Goal: Task Accomplishment & Management: Manage account settings

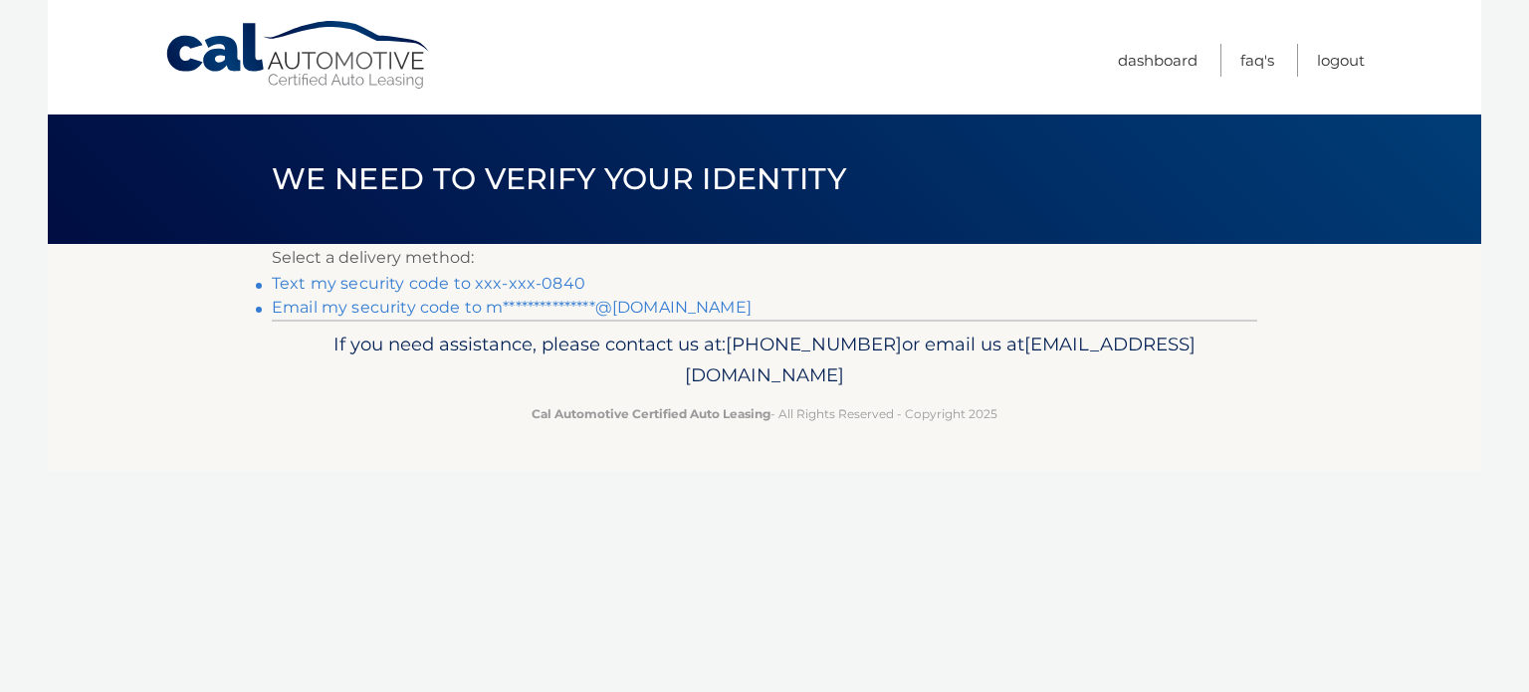
drag, startPoint x: 411, startPoint y: 286, endPoint x: 410, endPoint y: 257, distance: 28.9
click at [411, 286] on link "Text my security code to xxx-xxx-0840" at bounding box center [429, 283] width 314 height 19
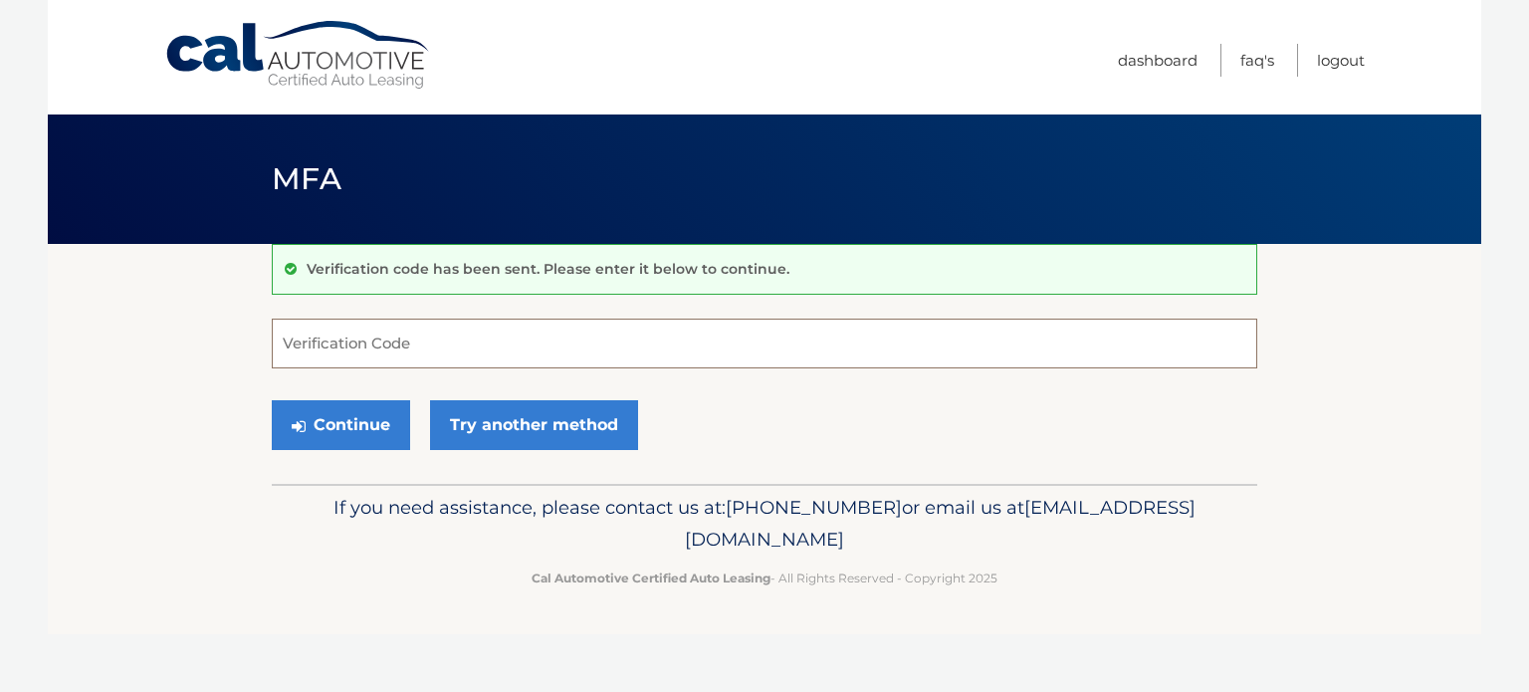
click at [354, 361] on input "Verification Code" at bounding box center [765, 344] width 986 height 50
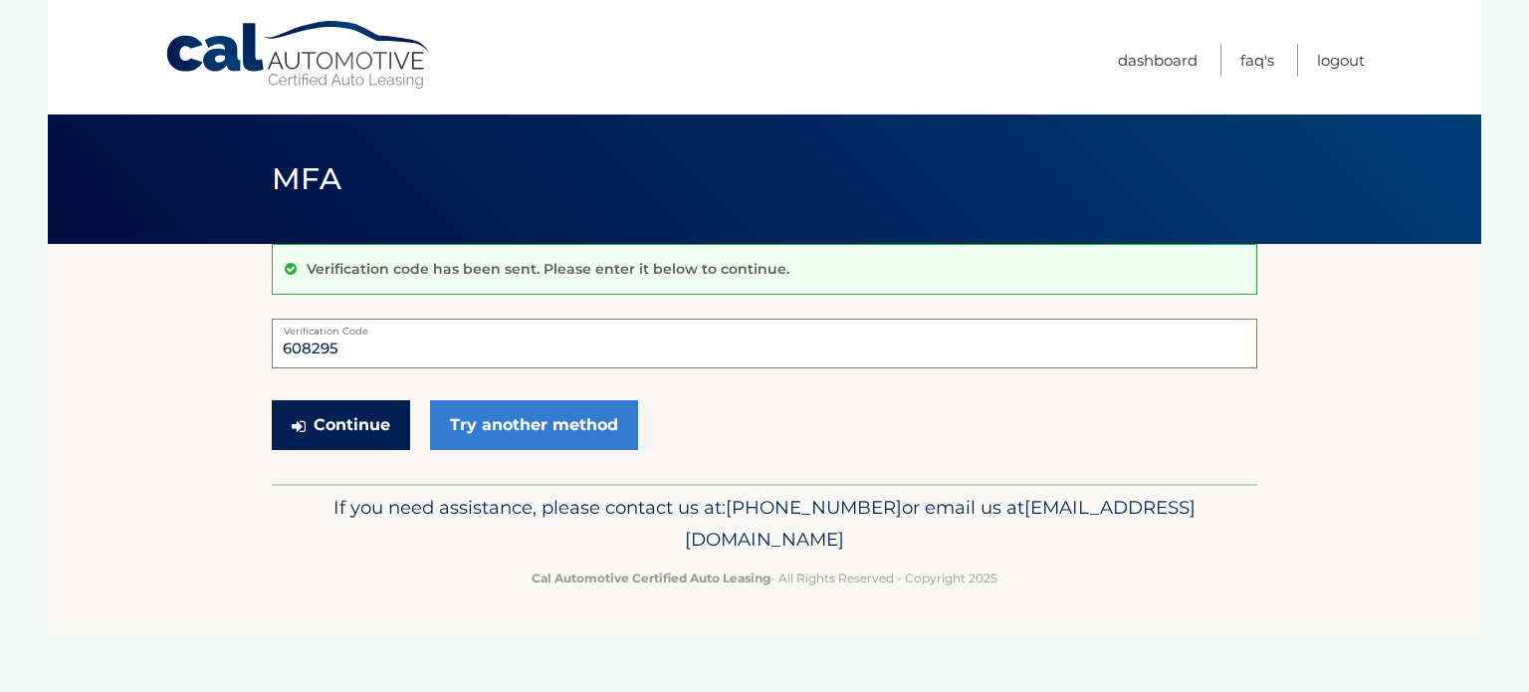
type input "608295"
click at [331, 429] on button "Continue" at bounding box center [341, 425] width 138 height 50
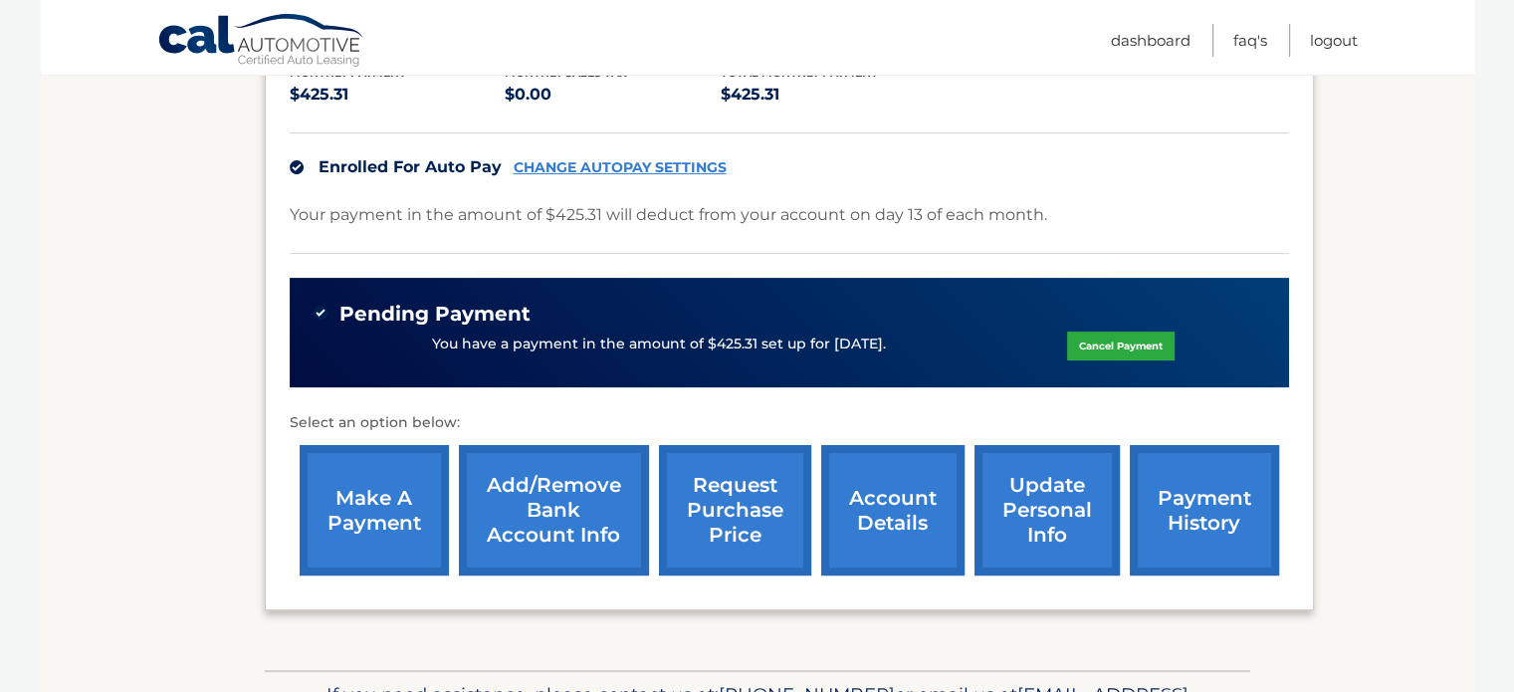
scroll to position [498, 0]
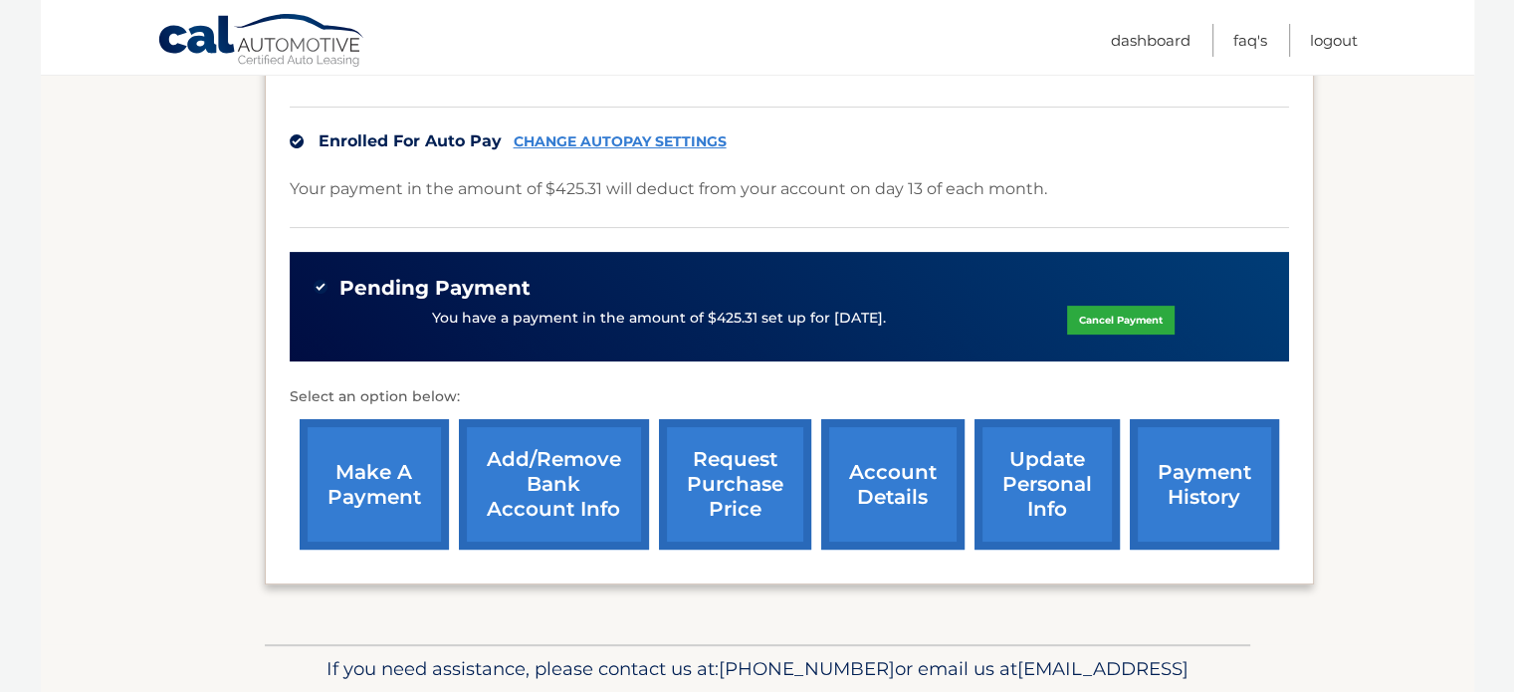
click at [1185, 454] on link "payment history" at bounding box center [1204, 484] width 149 height 130
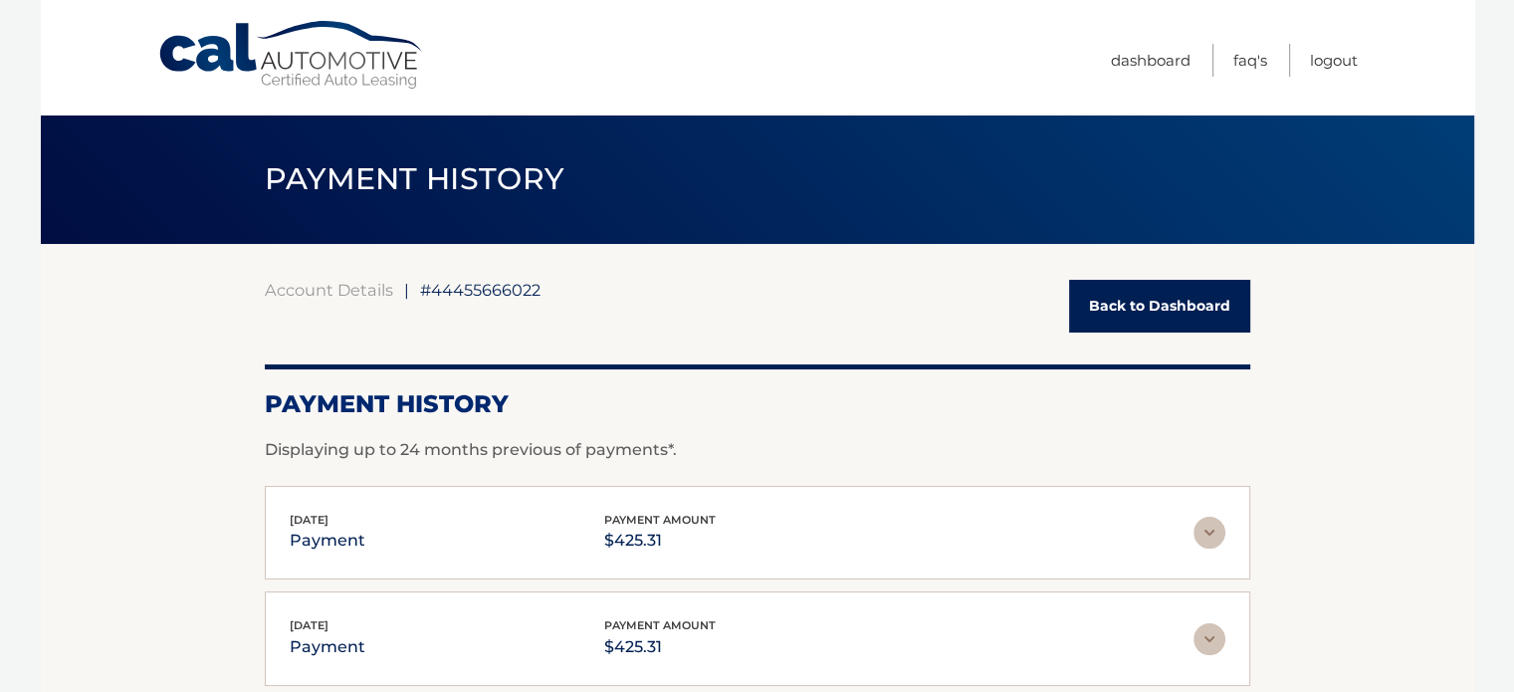
click at [1135, 295] on link "Back to Dashboard" at bounding box center [1159, 306] width 181 height 53
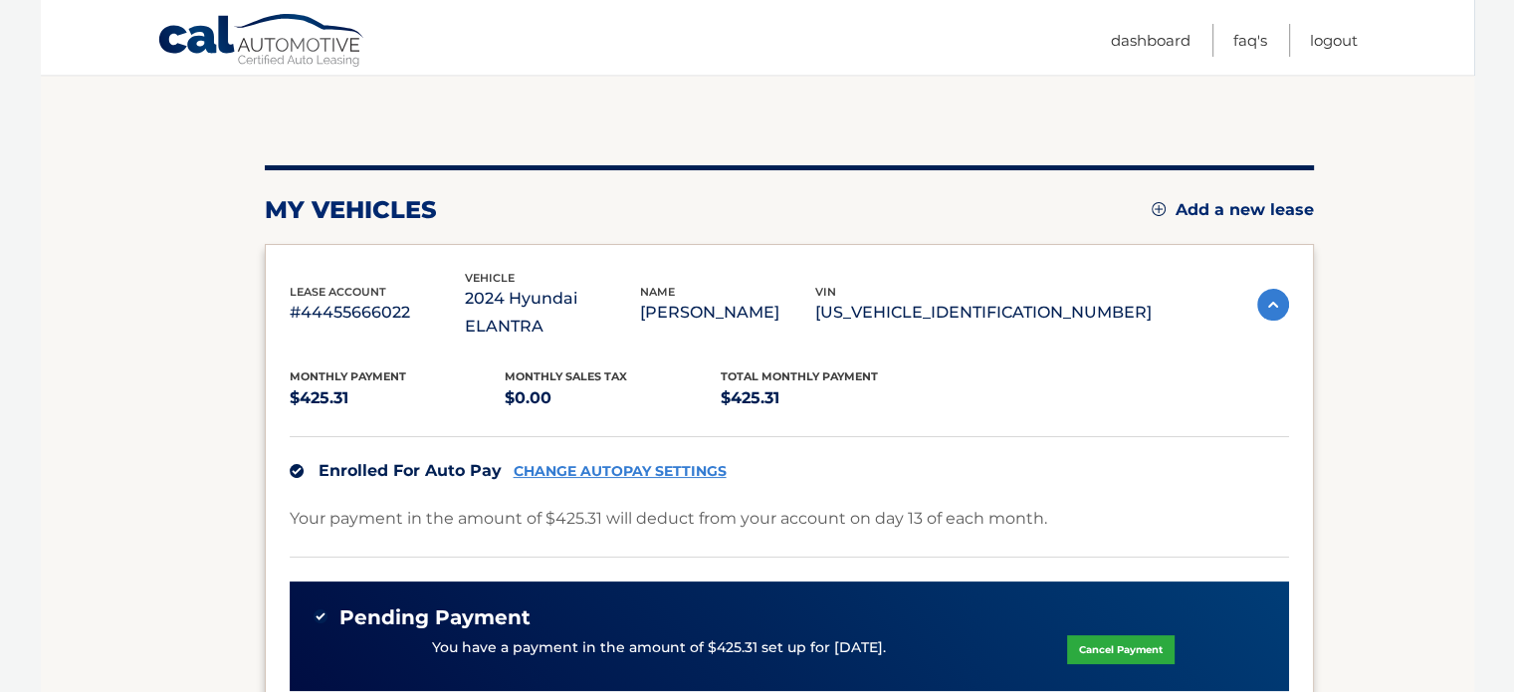
scroll to position [398, 0]
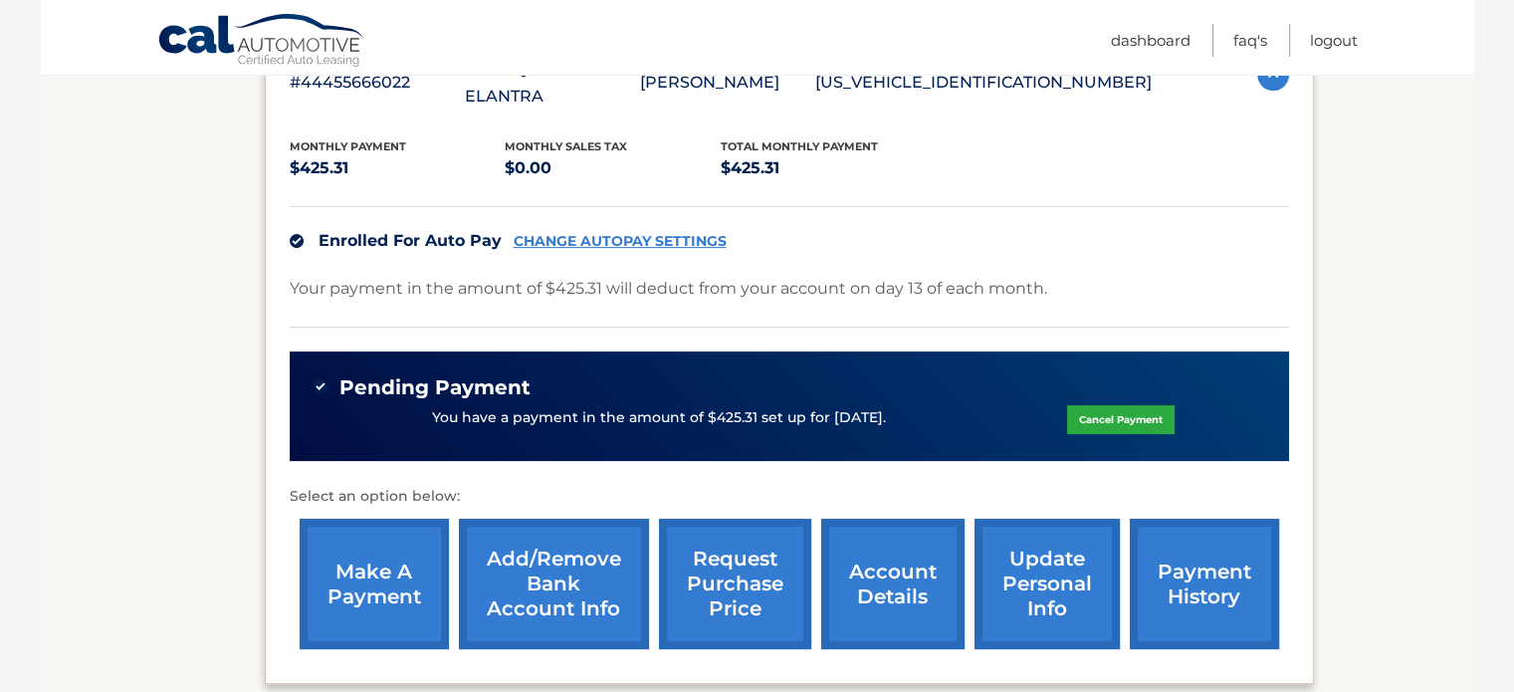
click at [895, 549] on link "account details" at bounding box center [892, 584] width 143 height 130
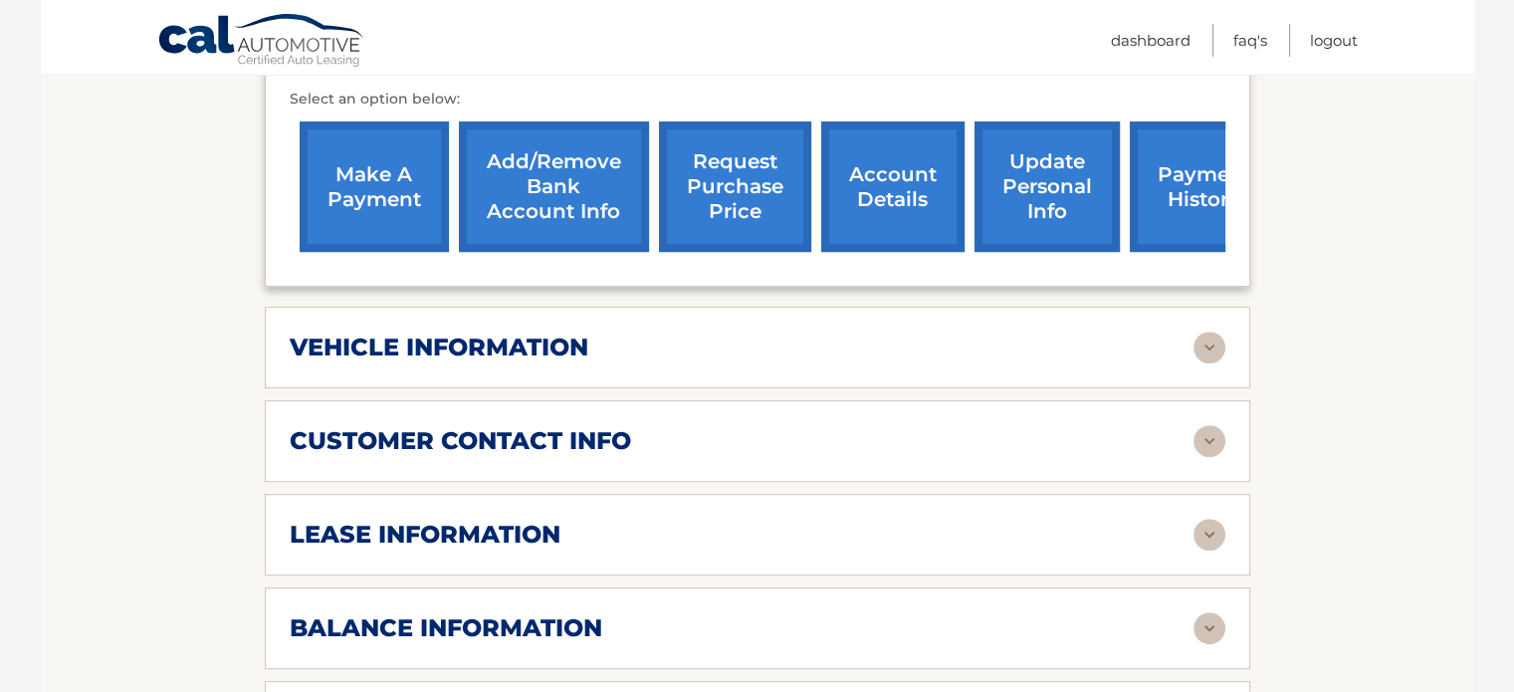
scroll to position [1095, 0]
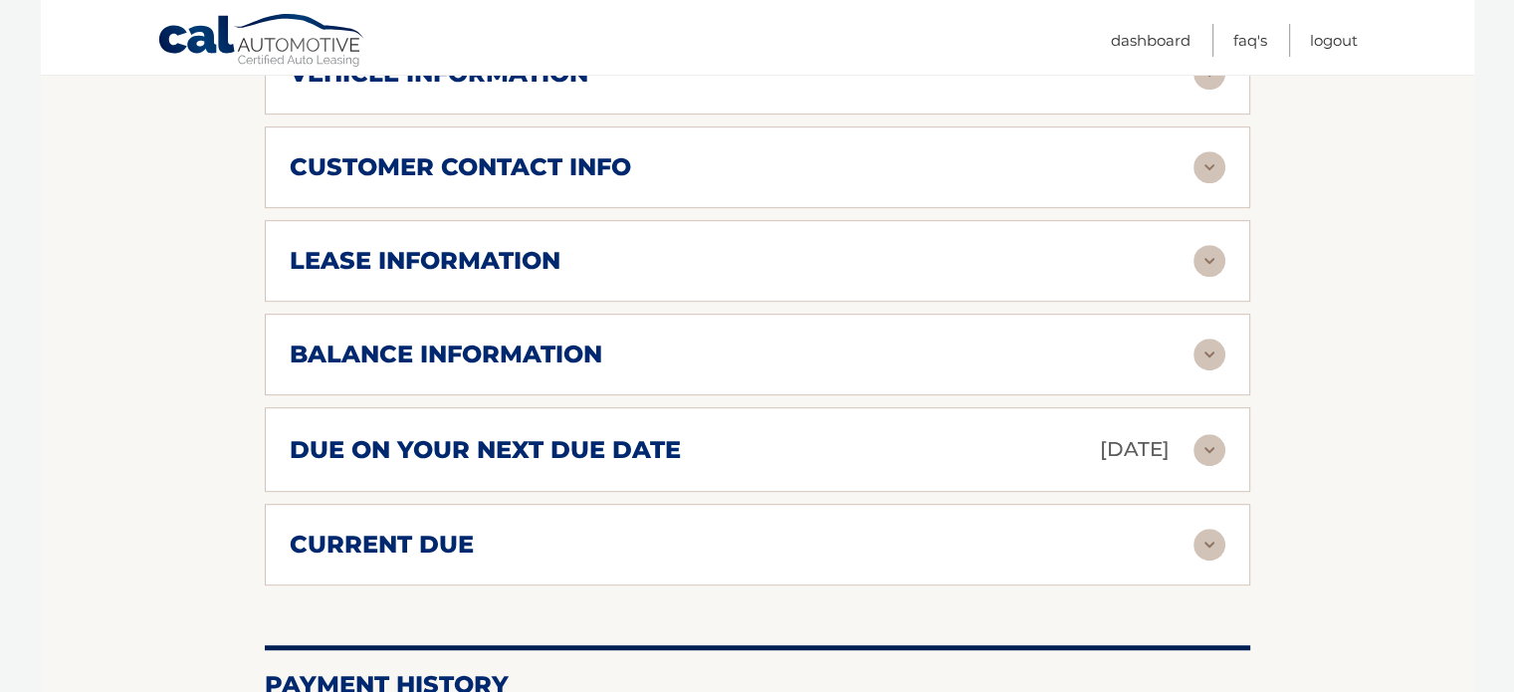
click at [1216, 529] on img at bounding box center [1210, 545] width 32 height 32
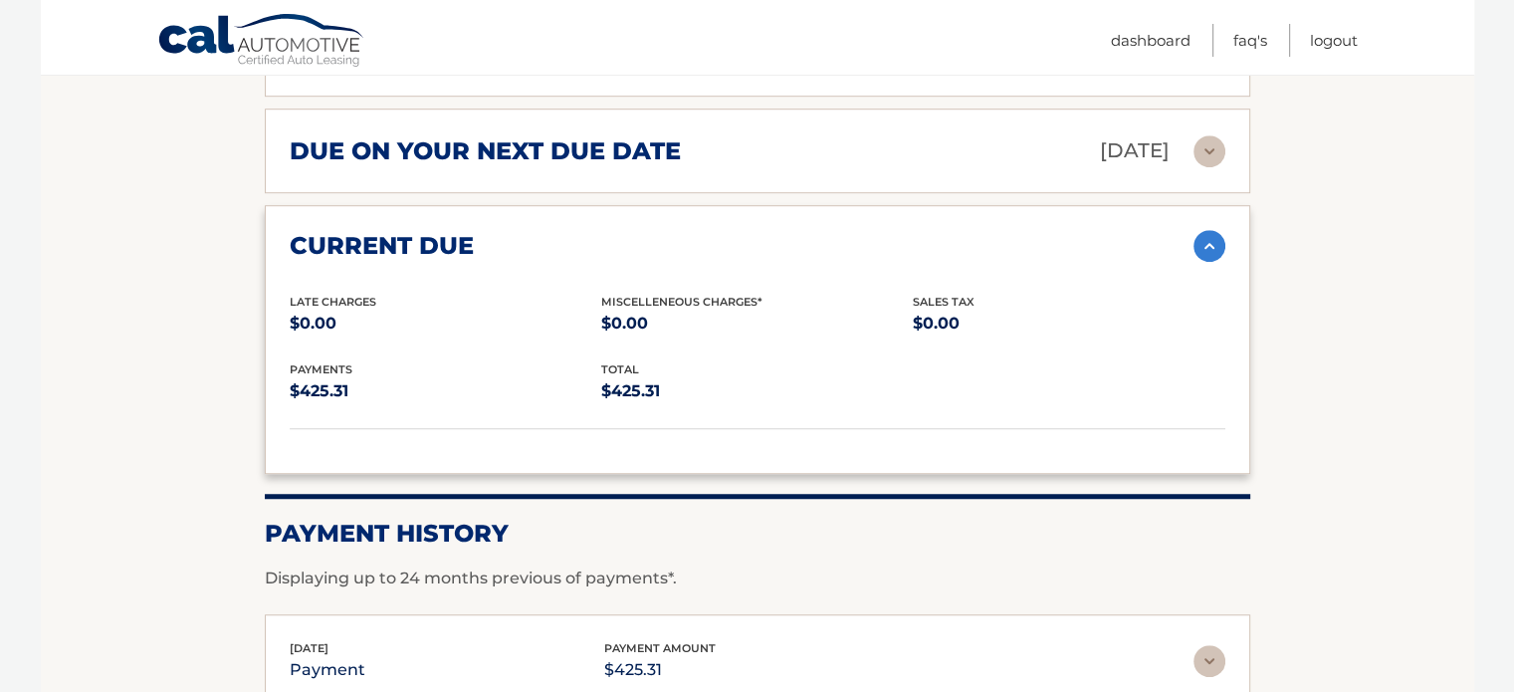
scroll to position [1394, 0]
click at [1215, 230] on img at bounding box center [1210, 246] width 32 height 32
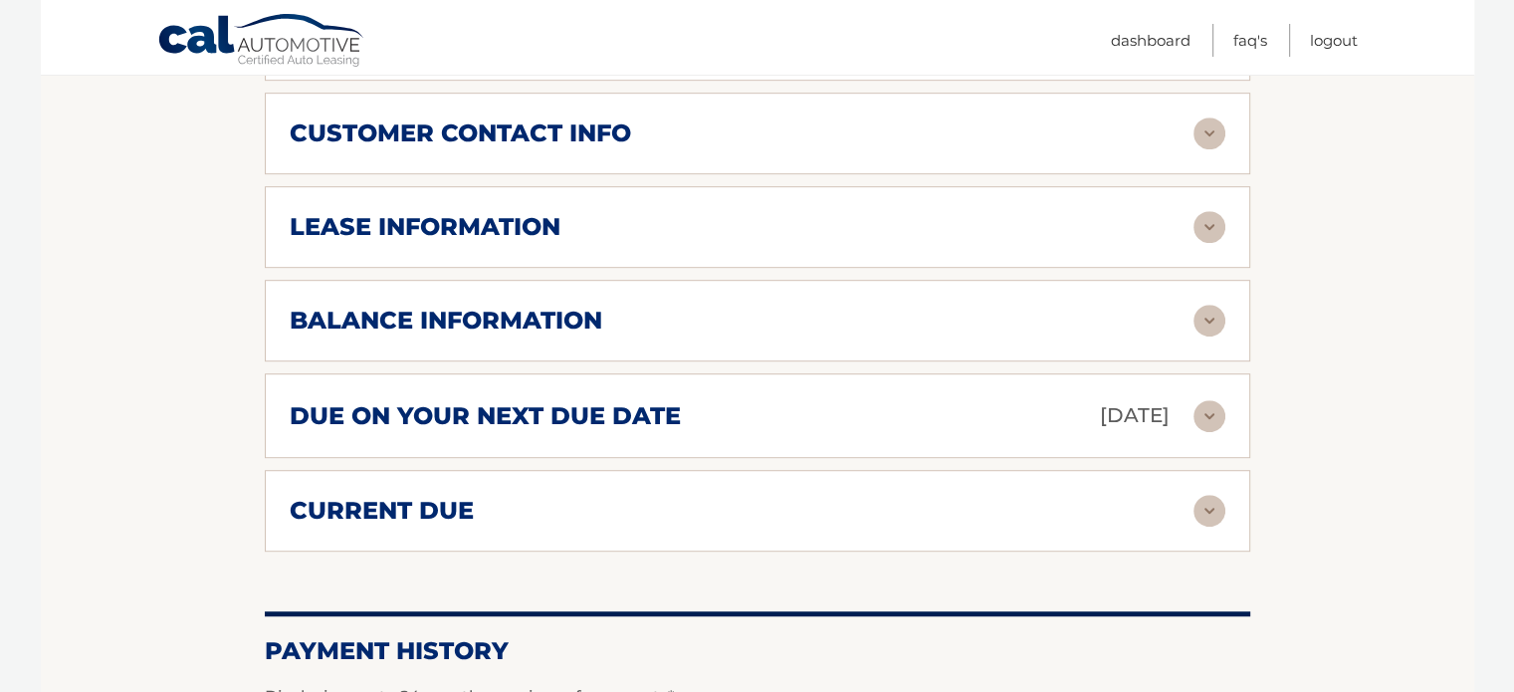
scroll to position [1095, 0]
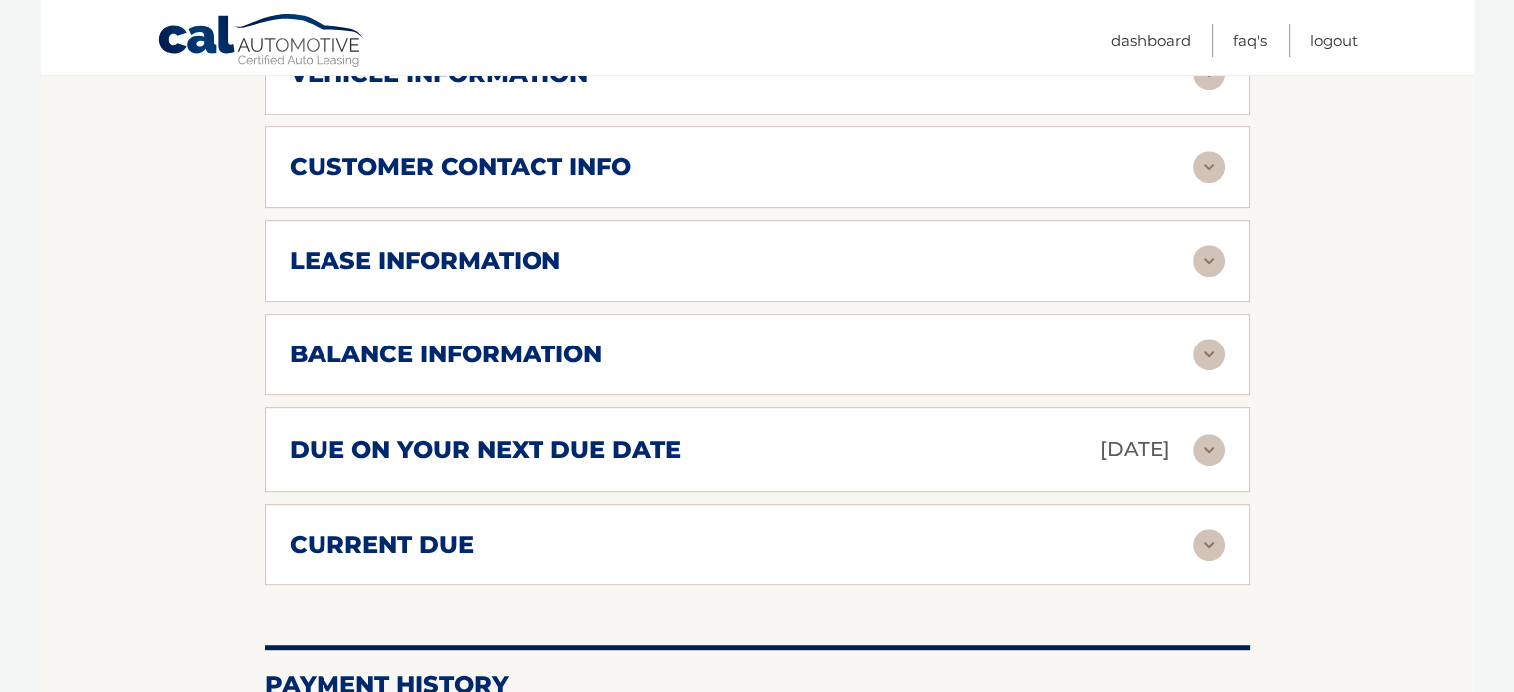
click at [1213, 339] on img at bounding box center [1210, 355] width 32 height 32
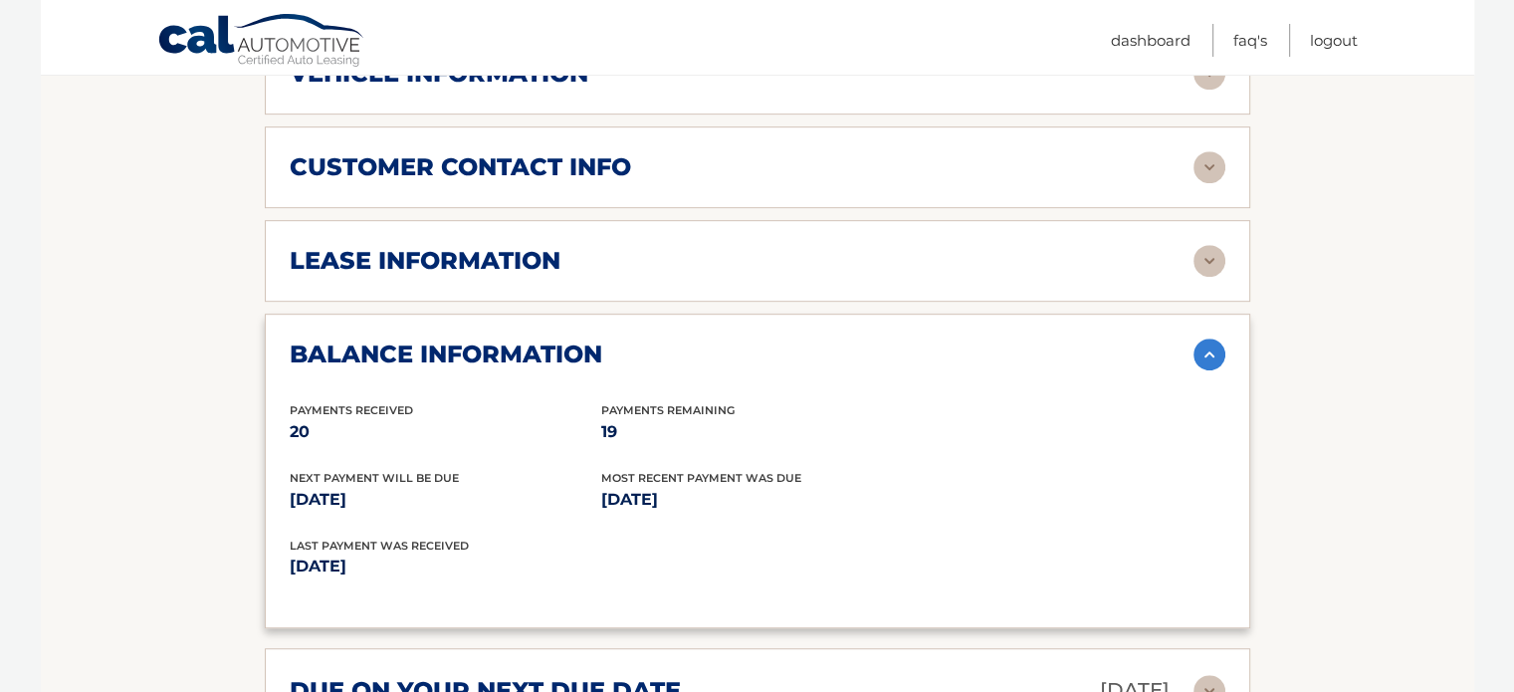
click at [1213, 339] on img at bounding box center [1210, 355] width 32 height 32
click at [1207, 245] on img at bounding box center [1210, 261] width 32 height 32
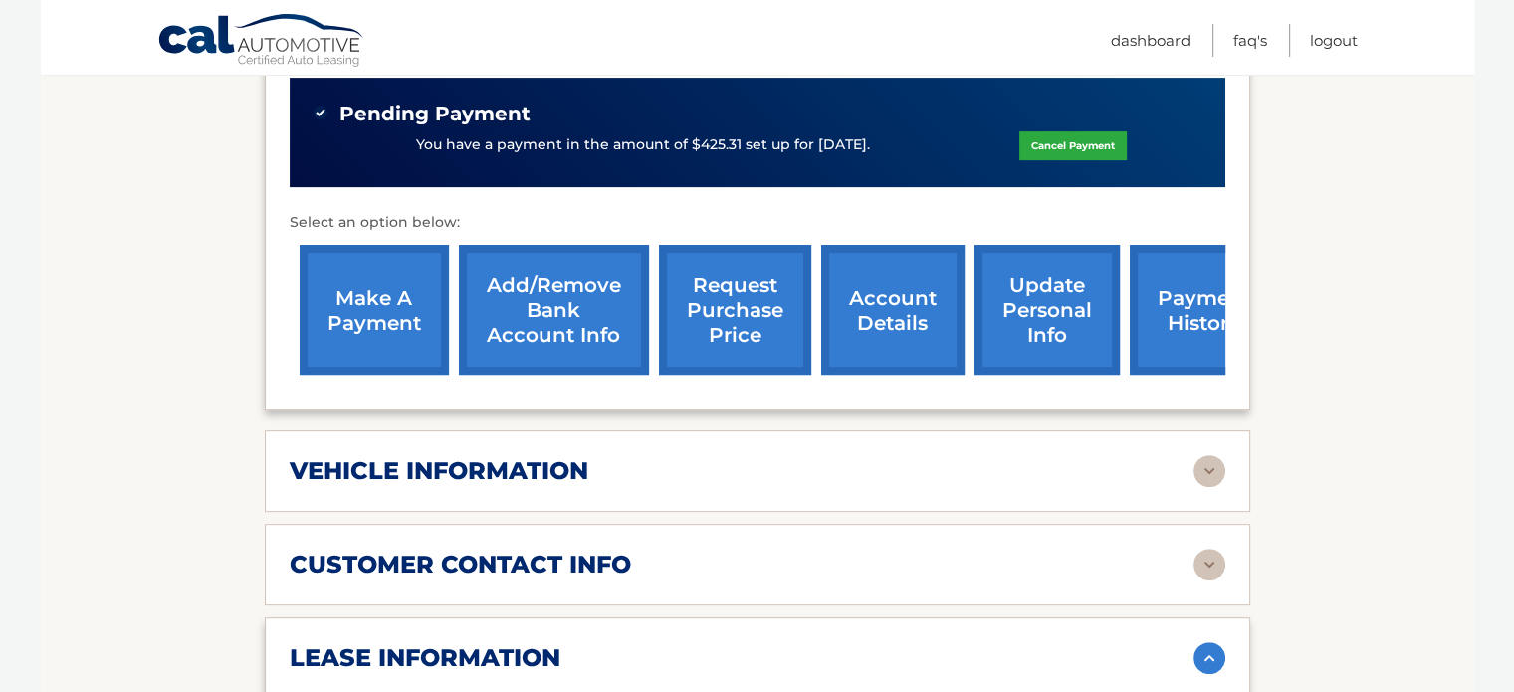
scroll to position [697, 0]
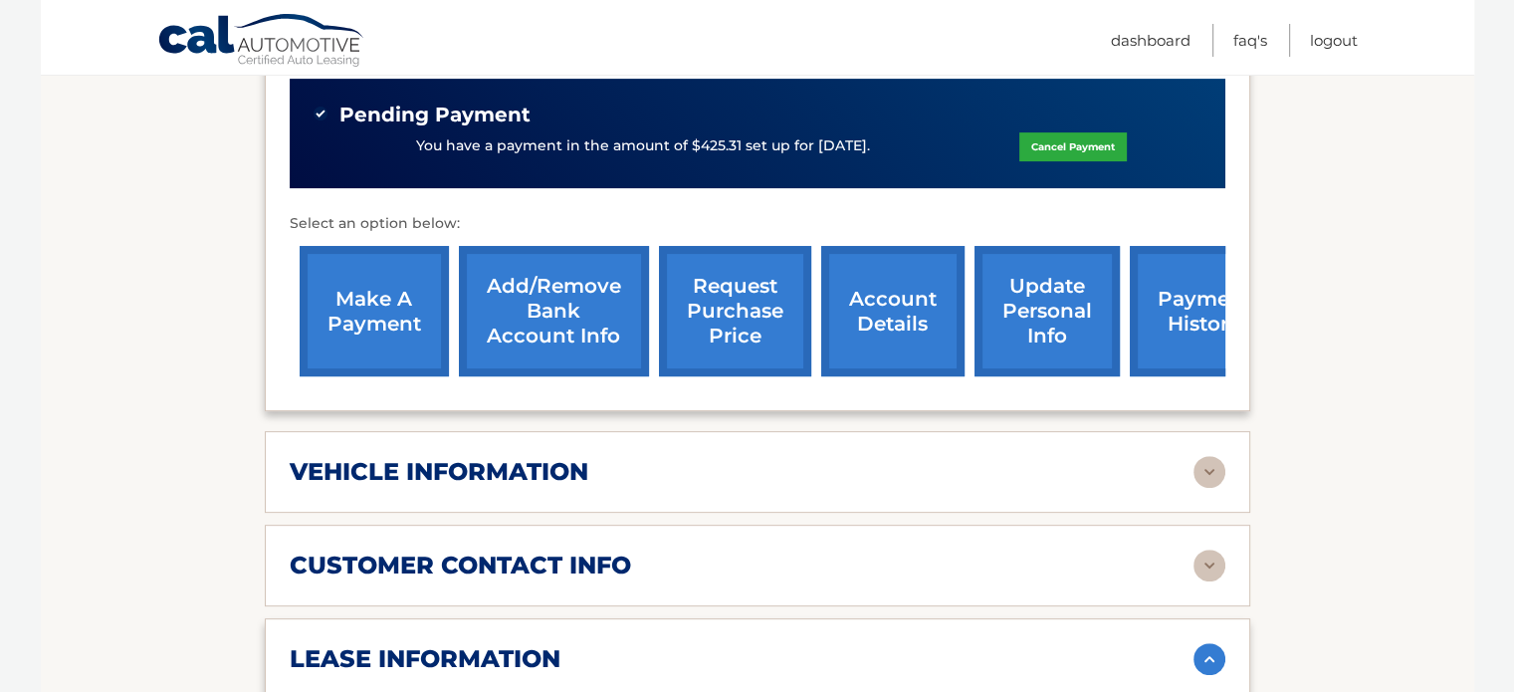
click at [1218, 643] on img at bounding box center [1210, 659] width 32 height 32
click at [1228, 528] on div "customer contact info full name MICHAEL WINKLER street address 524 PONTIAC RD c…" at bounding box center [758, 566] width 986 height 82
click at [1223, 550] on img at bounding box center [1210, 566] width 32 height 32
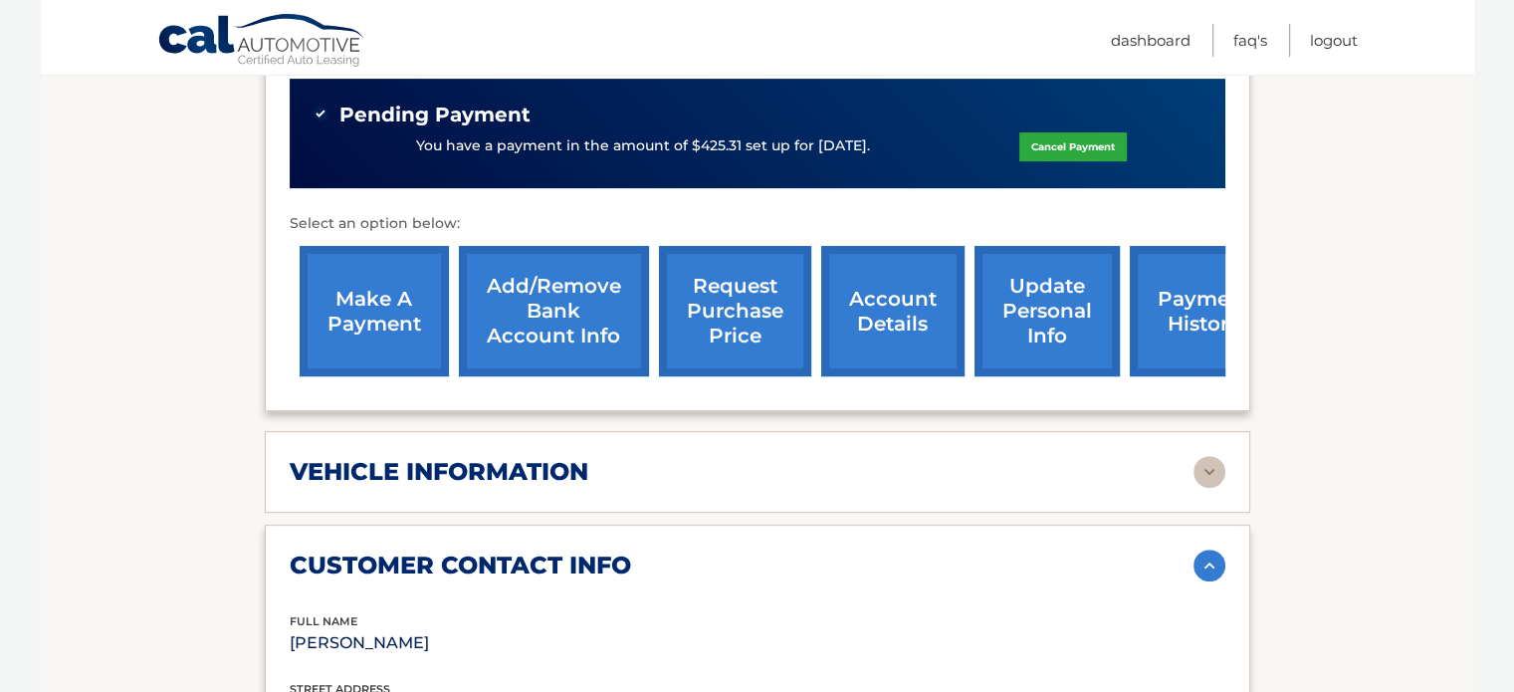
click at [1223, 550] on img at bounding box center [1210, 566] width 32 height 32
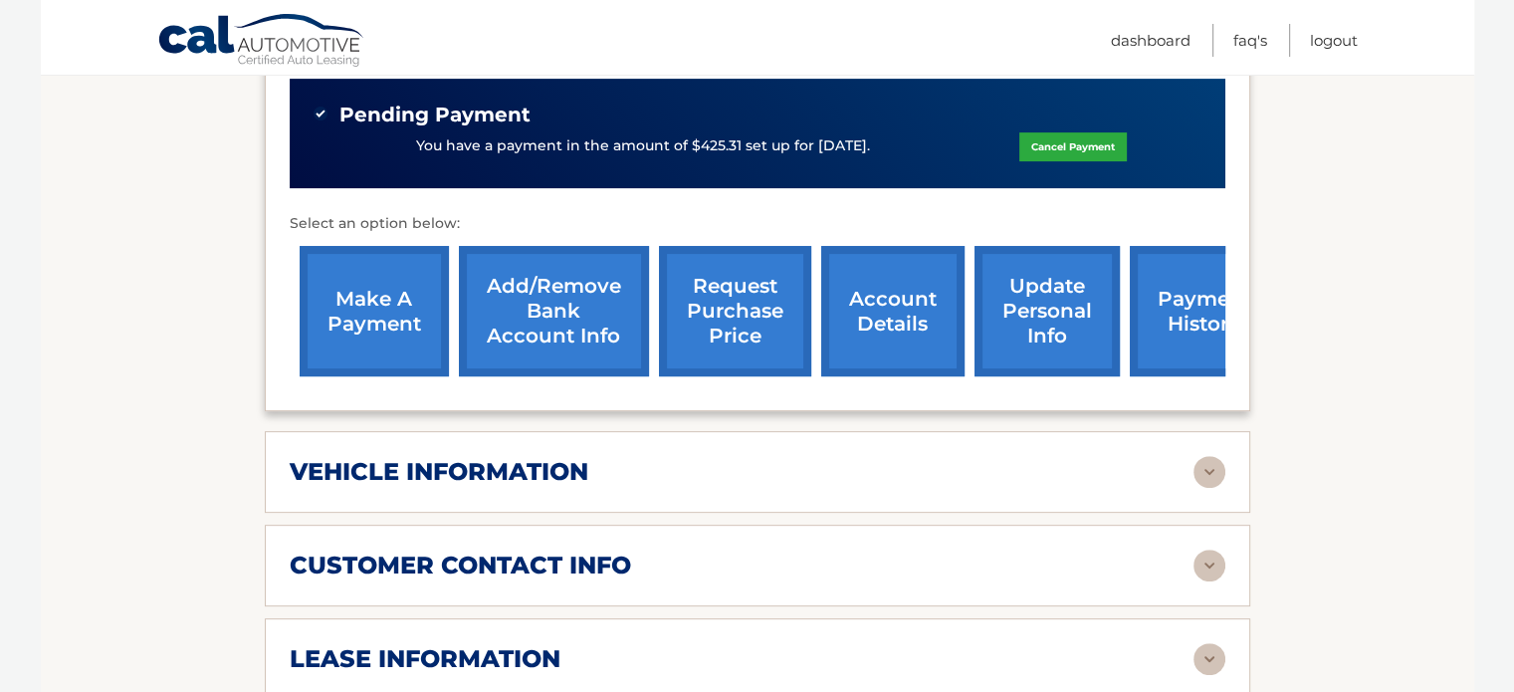
click at [1217, 456] on img at bounding box center [1210, 472] width 32 height 32
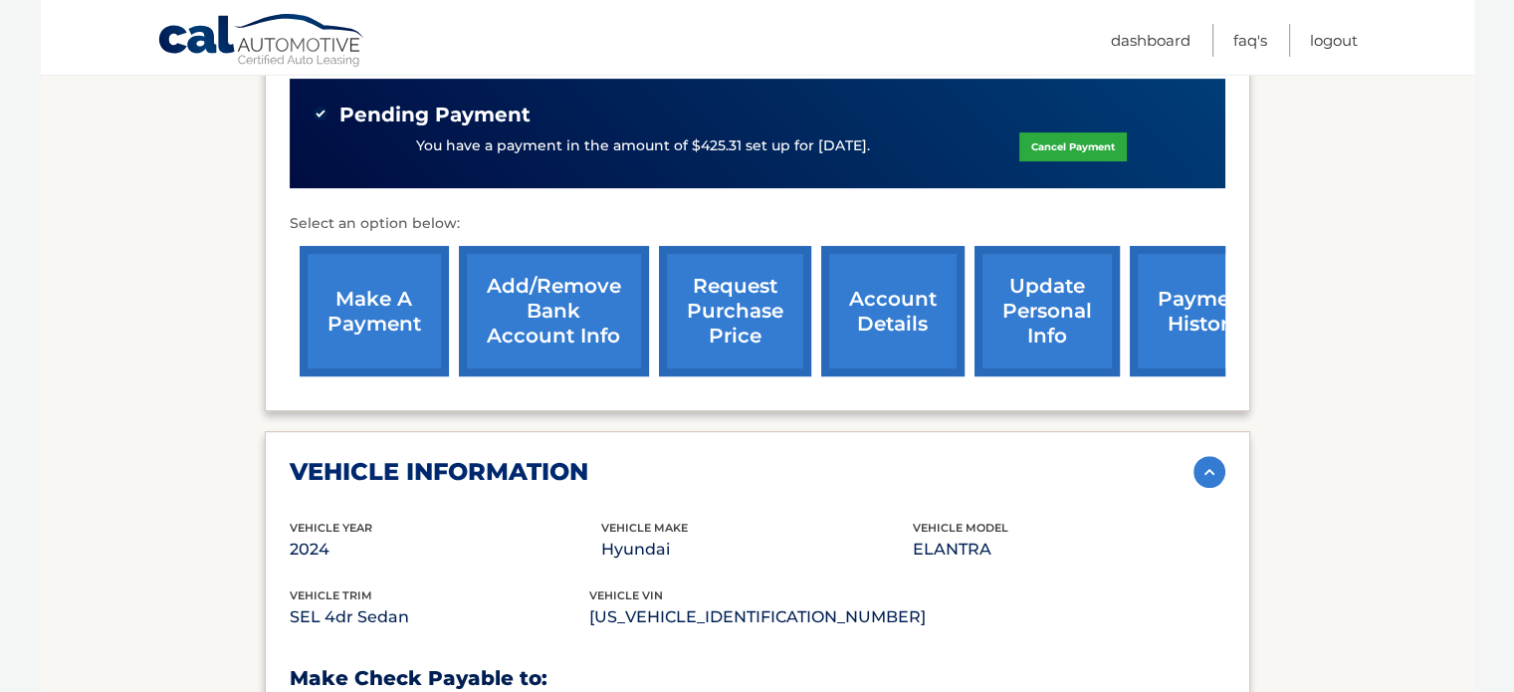
click at [1217, 456] on img at bounding box center [1210, 472] width 32 height 32
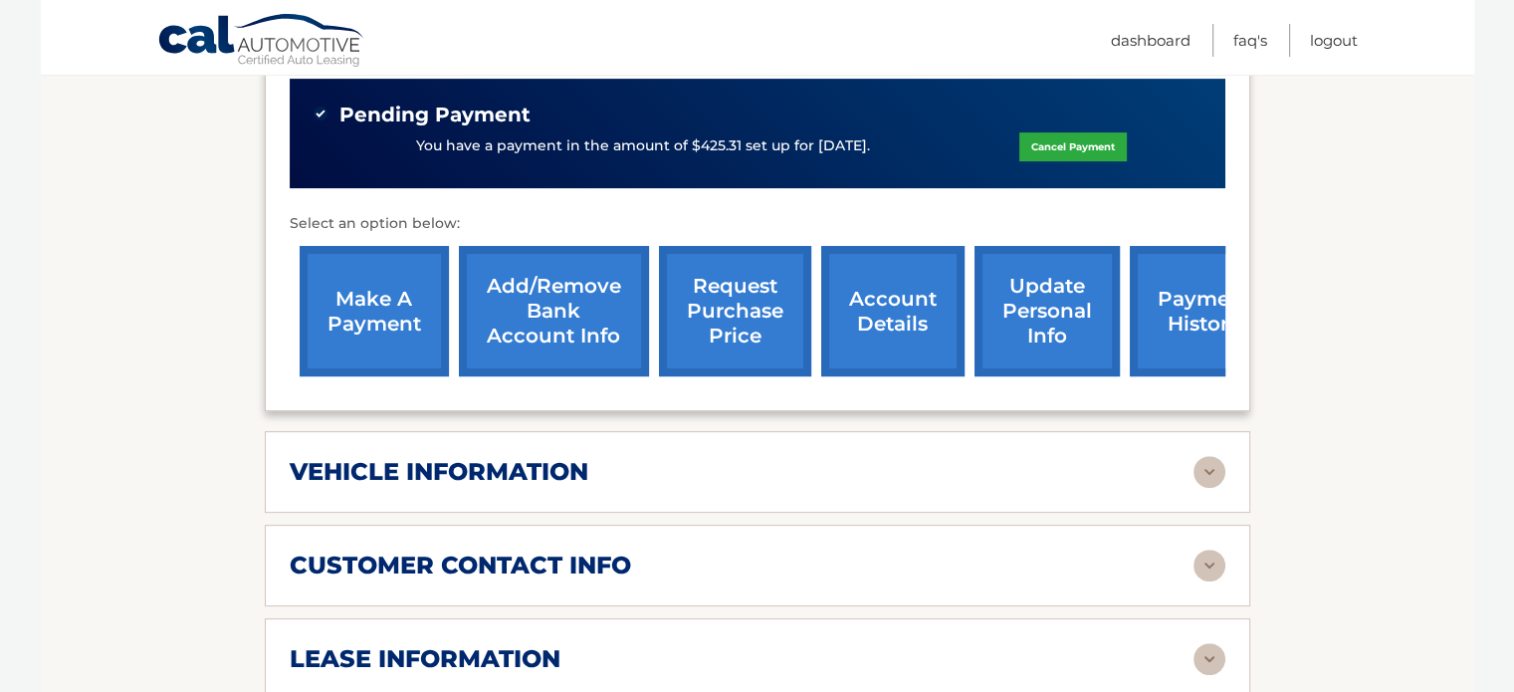
scroll to position [896, 0]
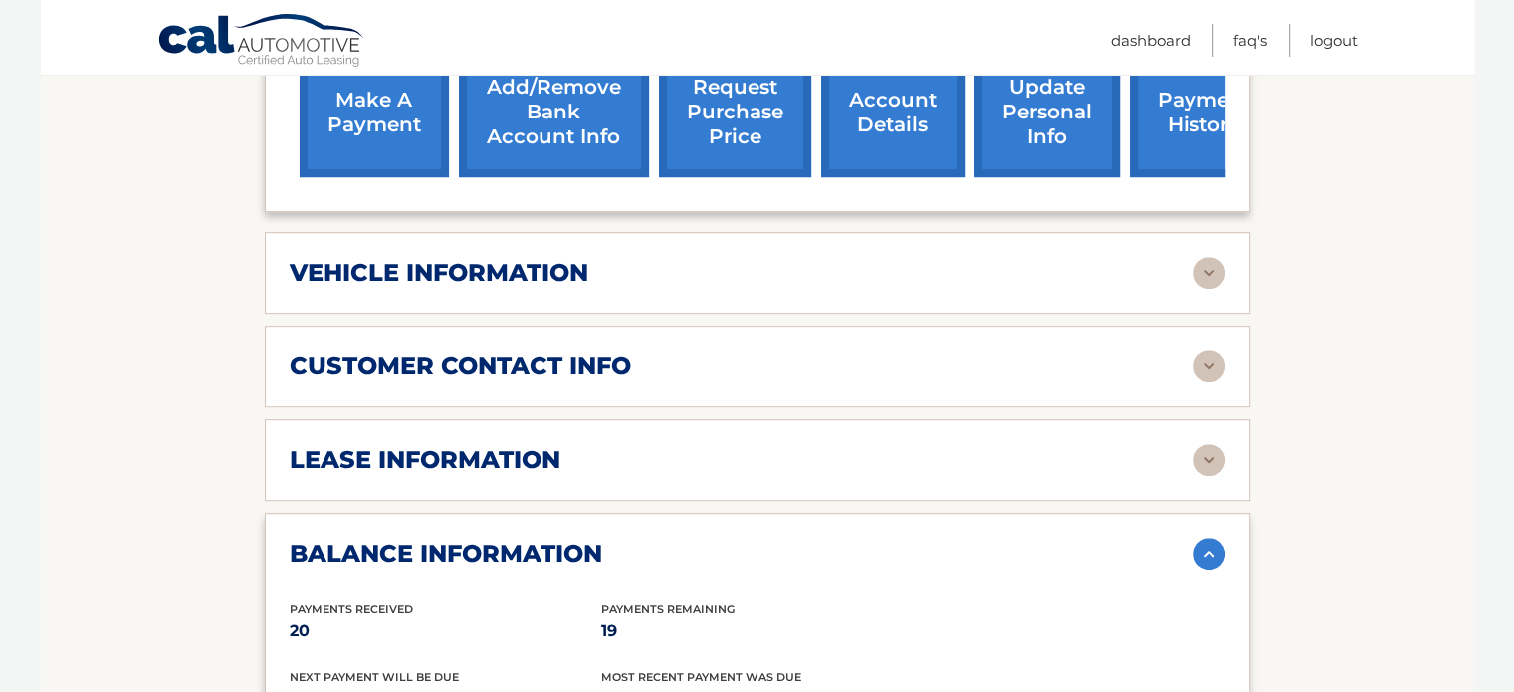
click at [1211, 444] on img at bounding box center [1210, 460] width 32 height 32
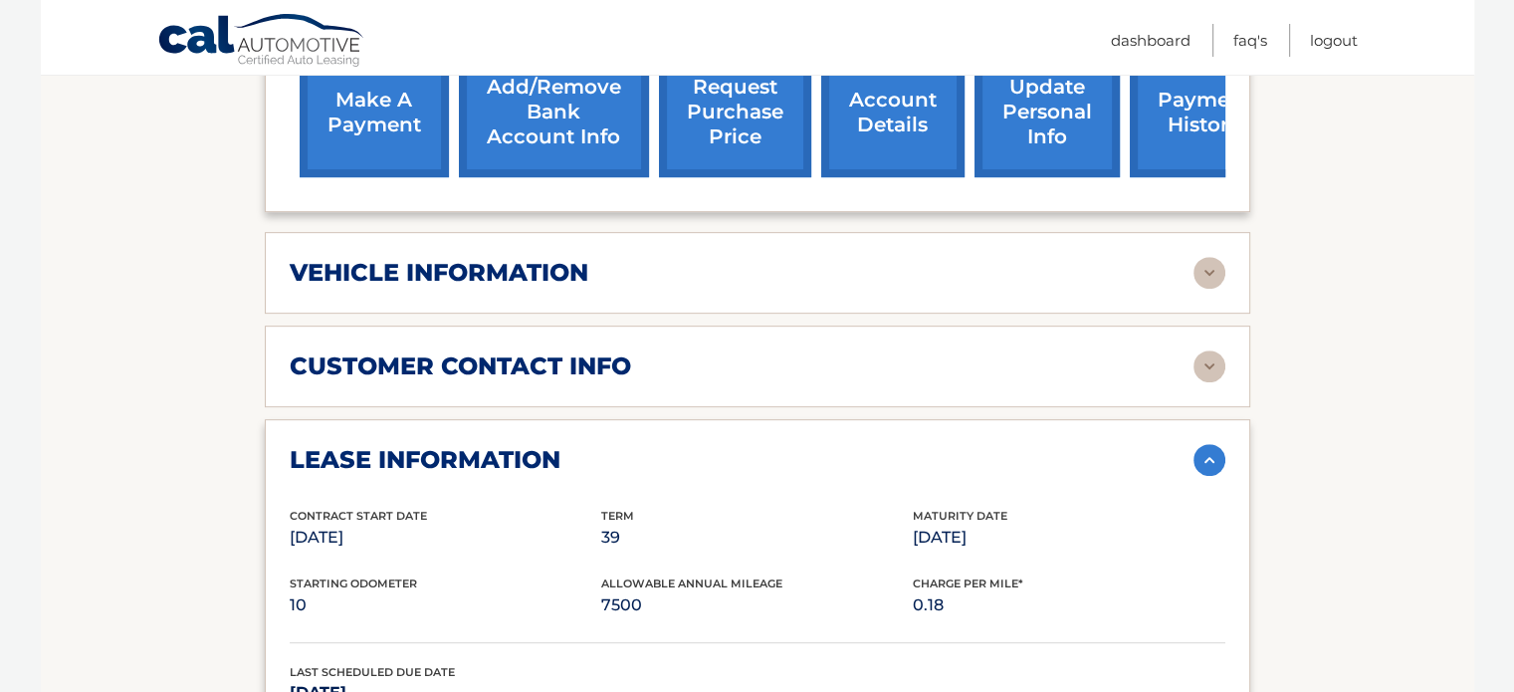
click at [1211, 444] on img at bounding box center [1210, 460] width 32 height 32
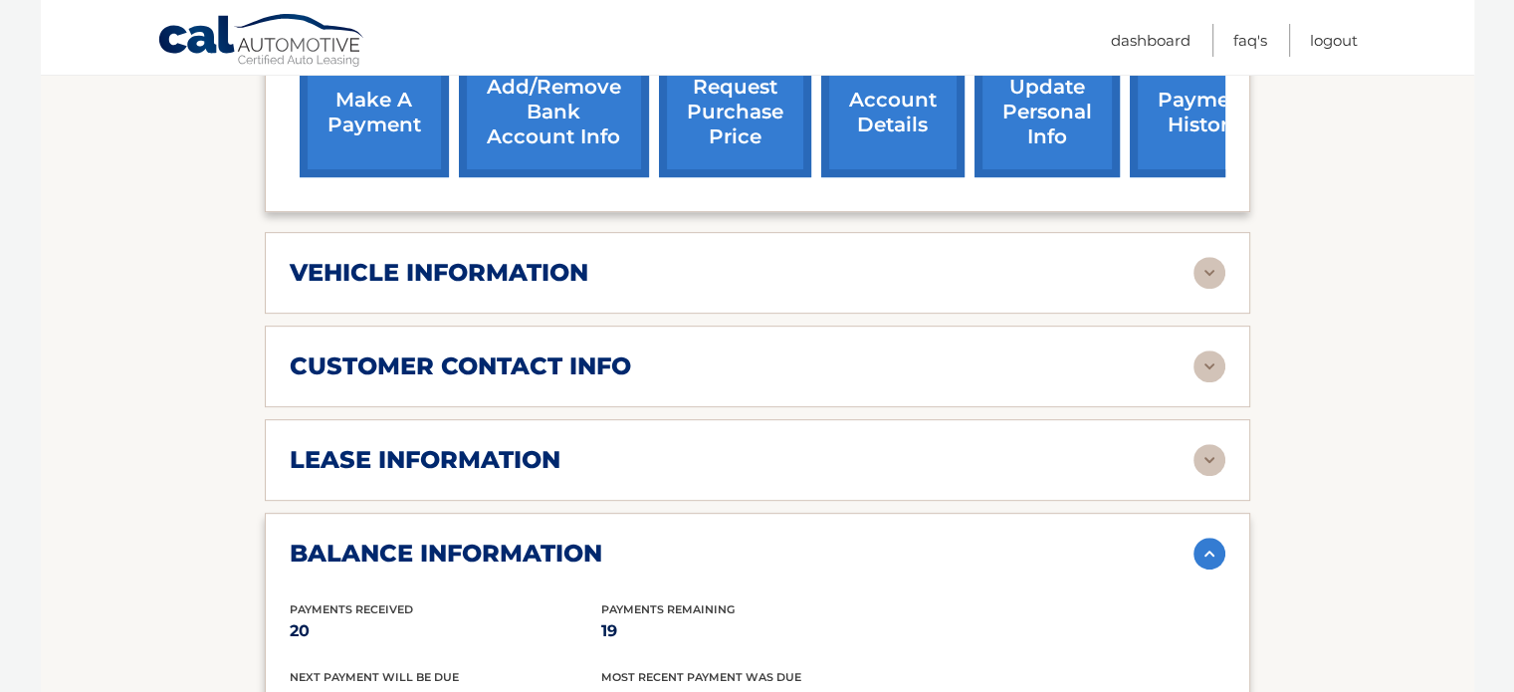
click at [1206, 538] on img at bounding box center [1210, 554] width 32 height 32
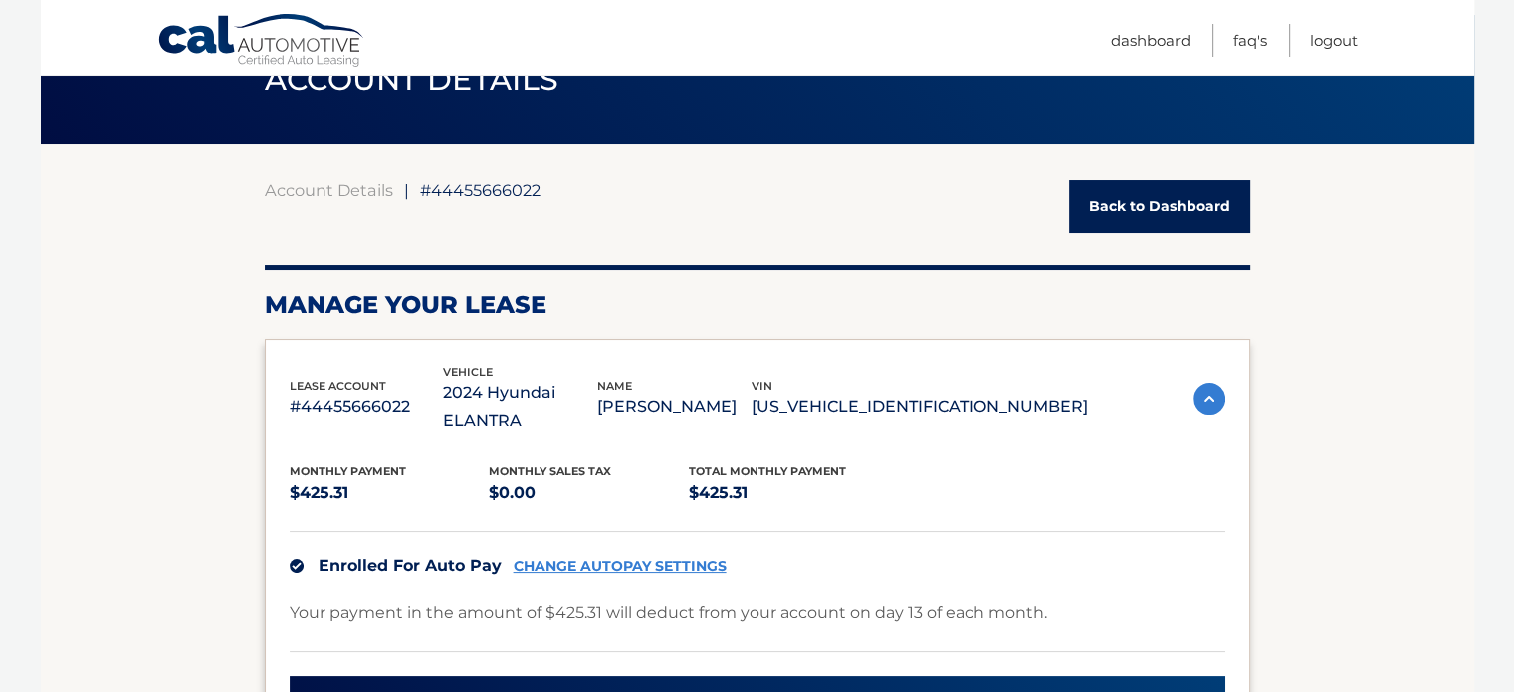
scroll to position [0, 0]
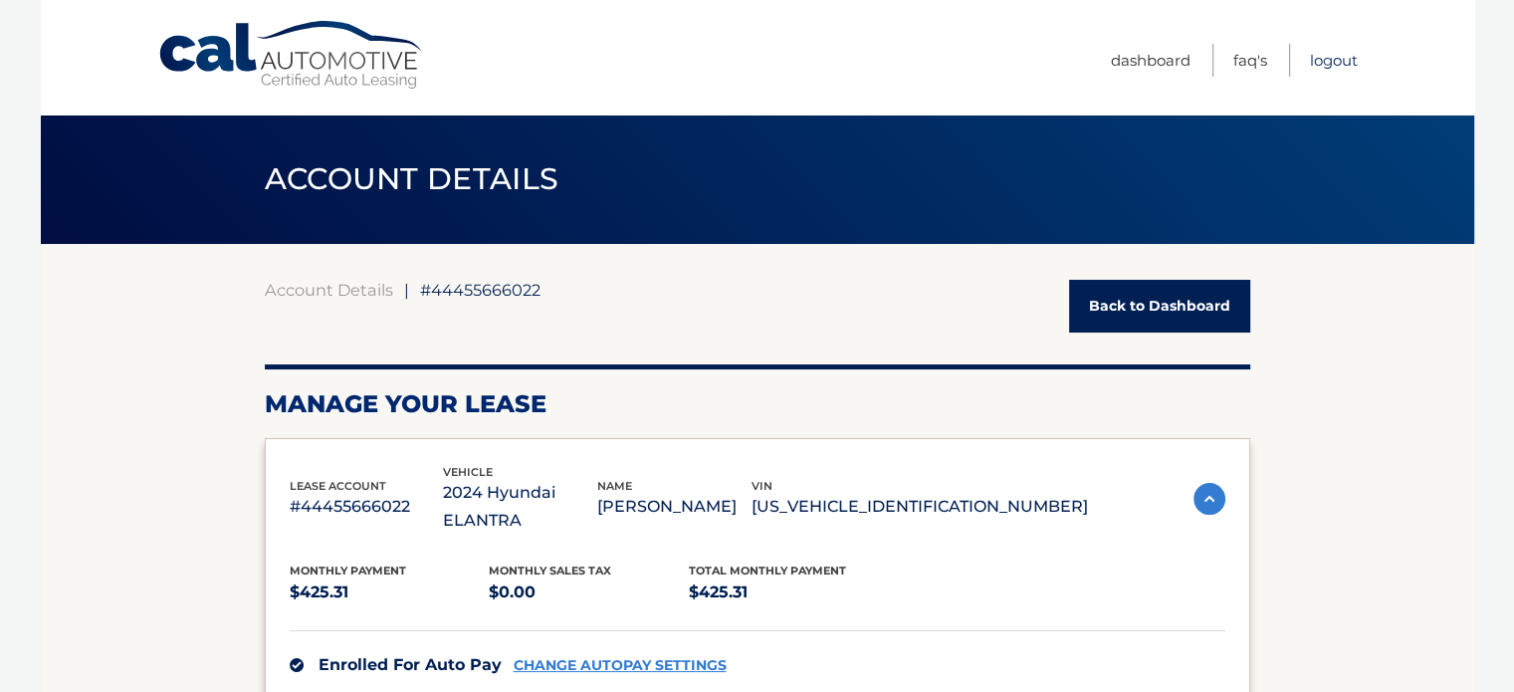
click at [1316, 65] on link "Logout" at bounding box center [1334, 60] width 48 height 33
